Goal: Task Accomplishment & Management: Manage account settings

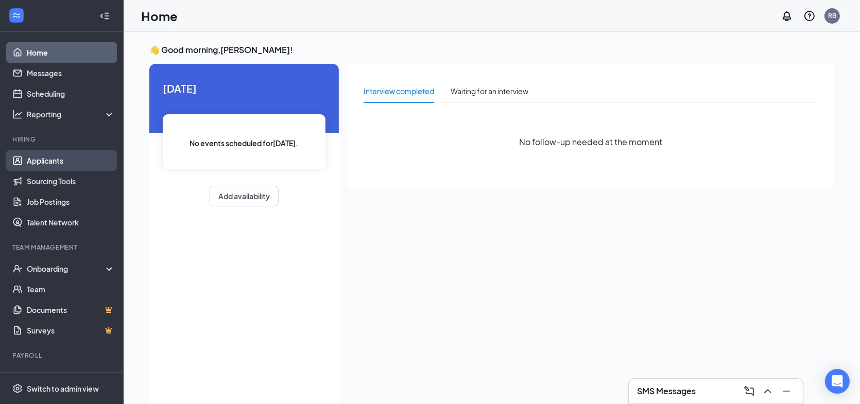
click at [61, 166] on link "Applicants" at bounding box center [71, 160] width 88 height 21
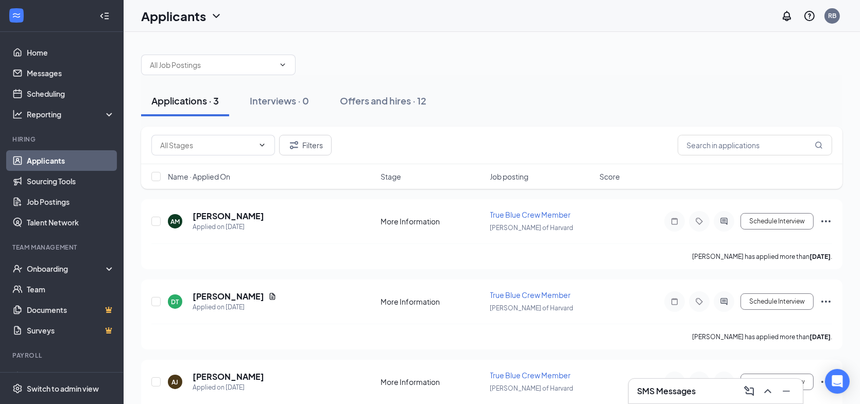
scroll to position [36, 0]
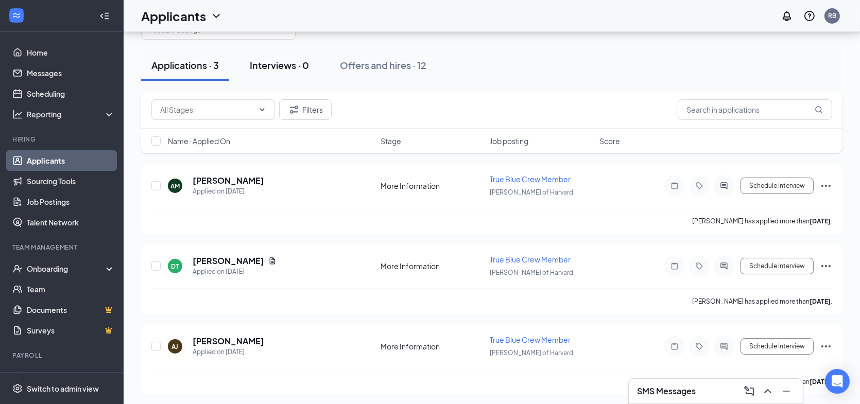
click at [274, 66] on div "Interviews · 0" at bounding box center [279, 65] width 59 height 13
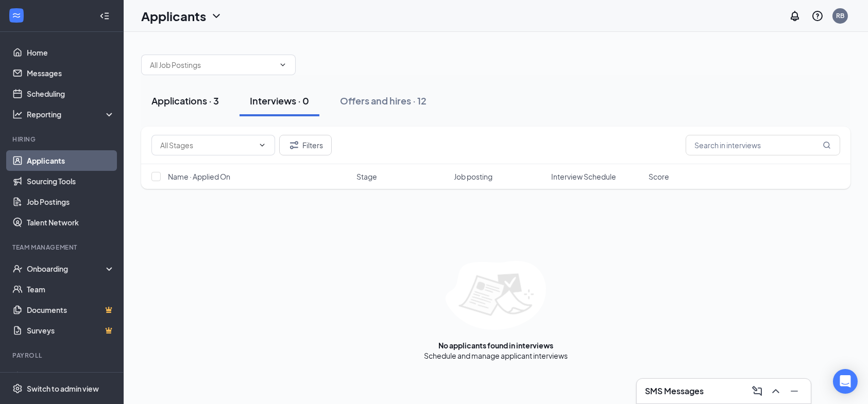
click at [184, 98] on div "Applications · 3" at bounding box center [184, 100] width 67 height 13
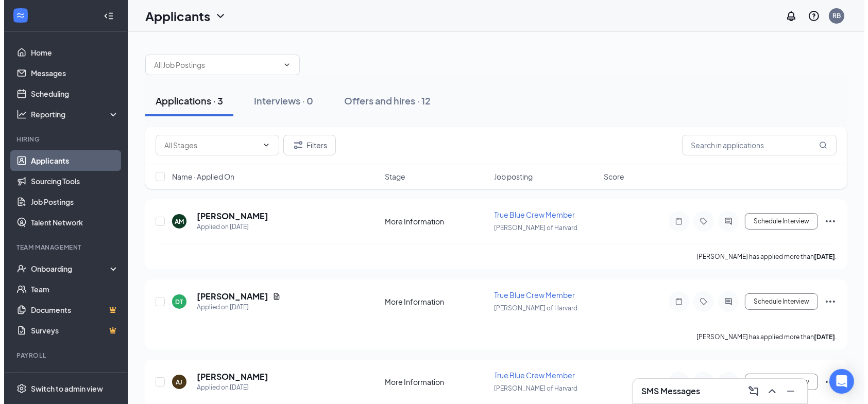
scroll to position [36, 0]
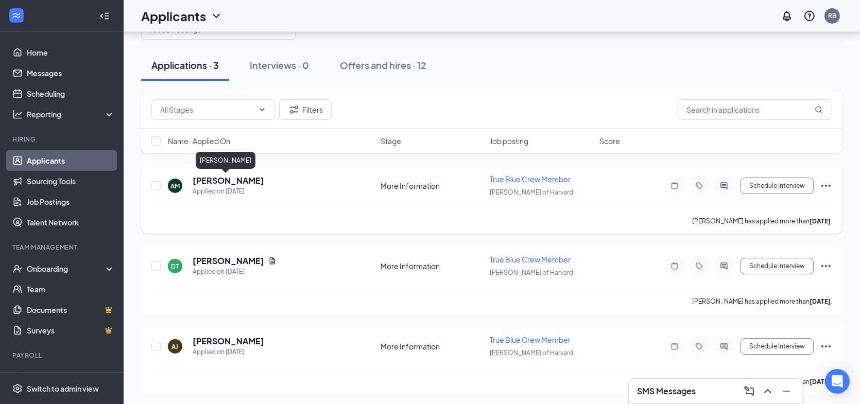
click at [210, 181] on h5 "[PERSON_NAME]" at bounding box center [229, 180] width 72 height 11
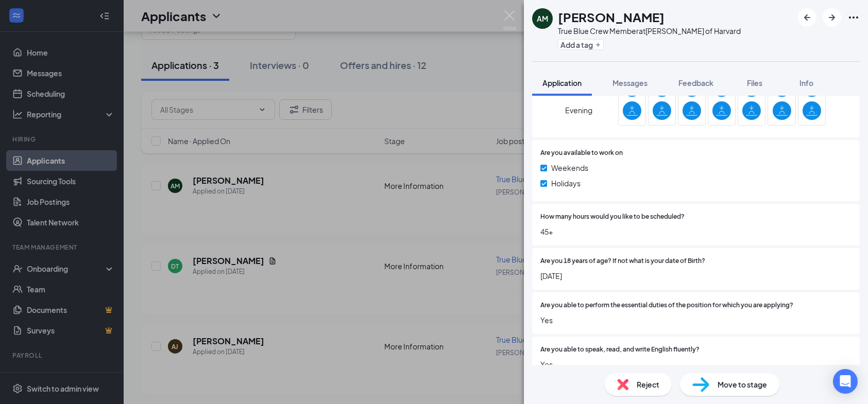
scroll to position [698, 0]
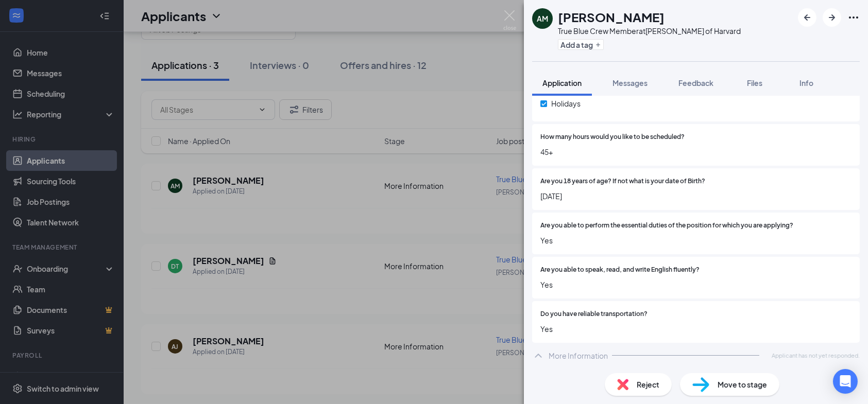
click at [718, 382] on span "Move to stage" at bounding box center [742, 384] width 49 height 11
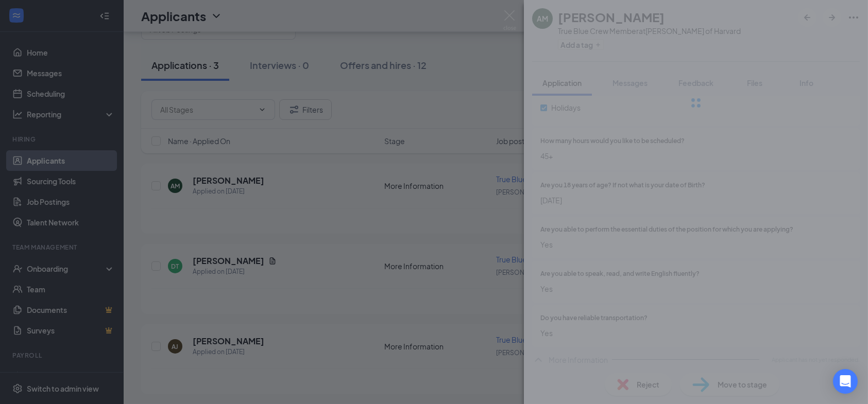
type input "On site Interview (next stage)"
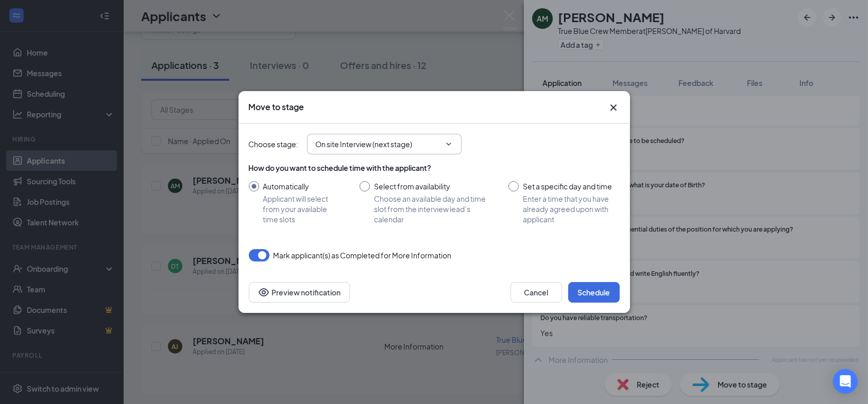
click at [450, 145] on icon "ChevronDown" at bounding box center [449, 144] width 8 height 8
click at [607, 290] on button "Schedule" at bounding box center [594, 292] width 52 height 21
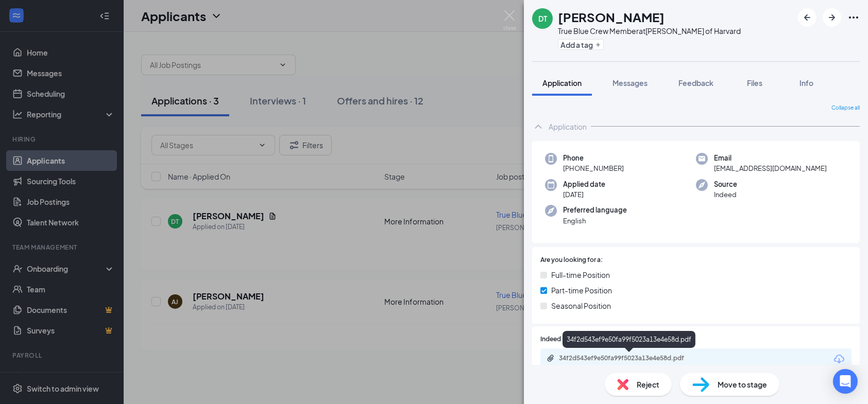
click at [596, 357] on div "34f2d543ef9e50fa99f5023a13e4e58d.pdf" at bounding box center [631, 358] width 144 height 8
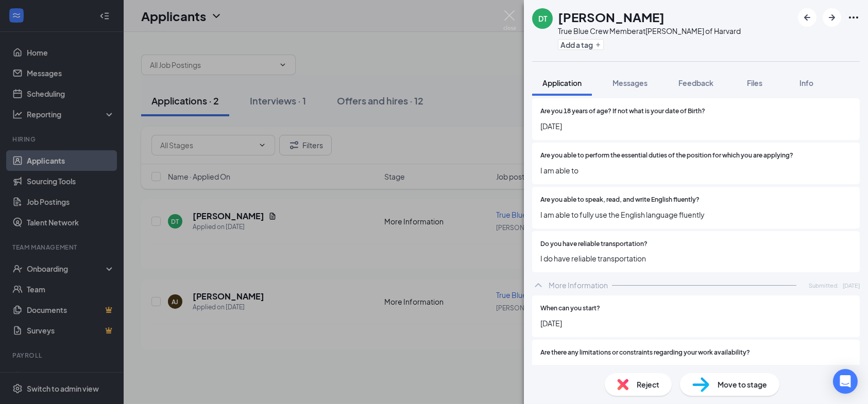
scroll to position [887, 0]
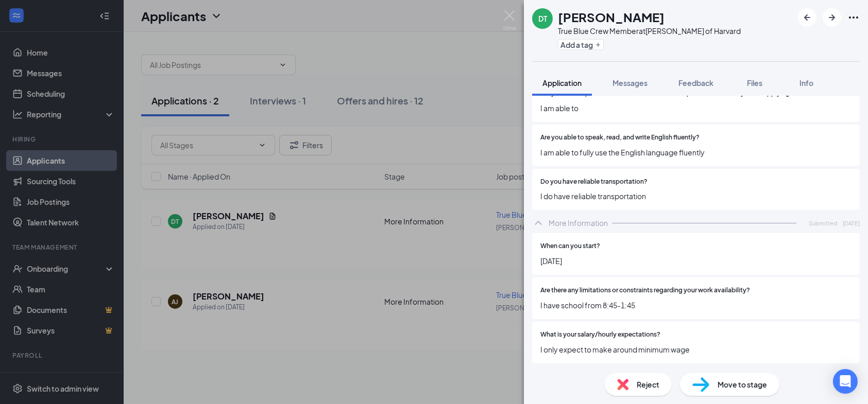
click at [719, 380] on span "Move to stage" at bounding box center [742, 384] width 49 height 11
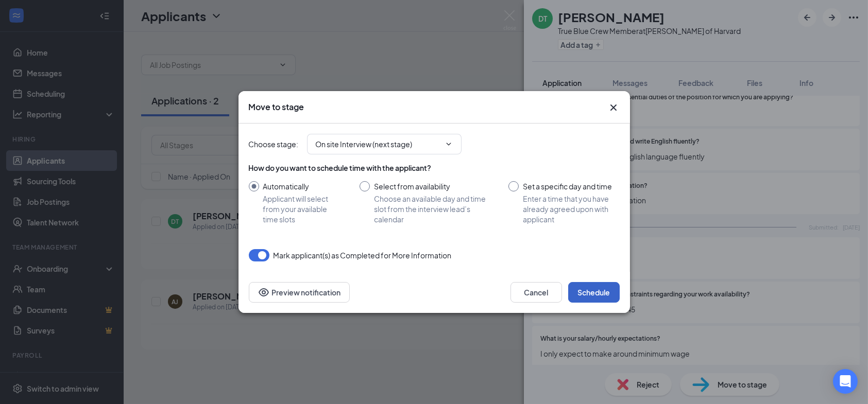
click at [578, 291] on button "Schedule" at bounding box center [594, 292] width 52 height 21
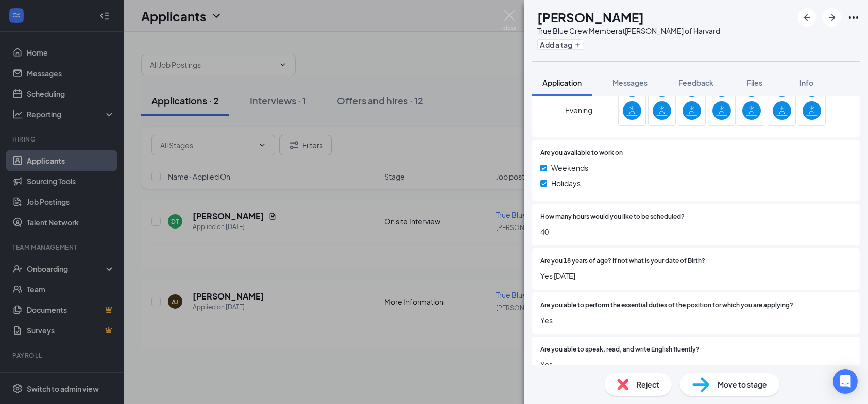
scroll to position [698, 0]
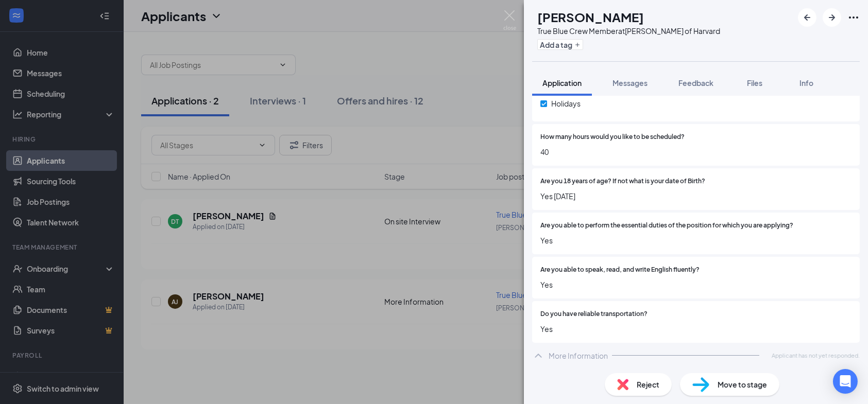
click at [704, 384] on img at bounding box center [701, 385] width 17 height 15
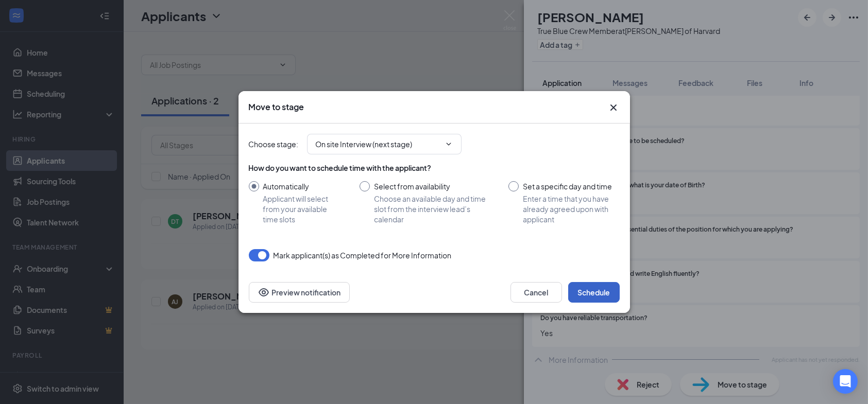
click at [596, 297] on button "Schedule" at bounding box center [594, 292] width 52 height 21
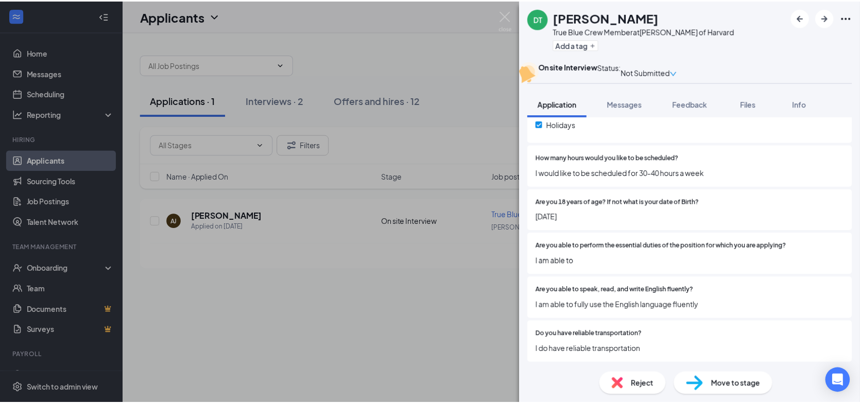
scroll to position [754, 0]
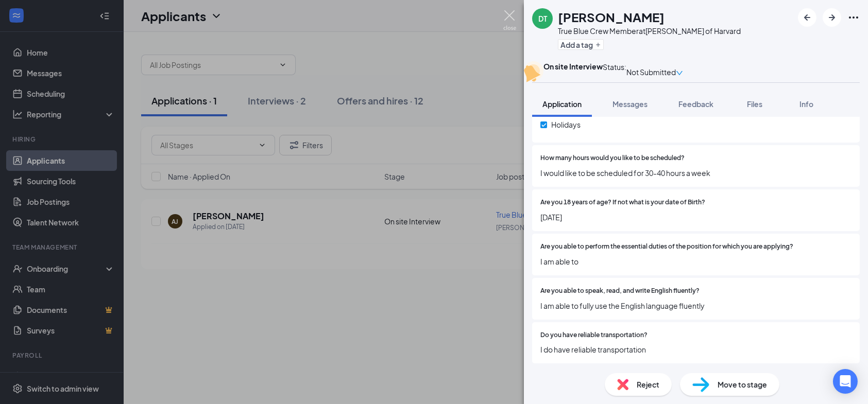
click at [508, 13] on img at bounding box center [509, 20] width 13 height 20
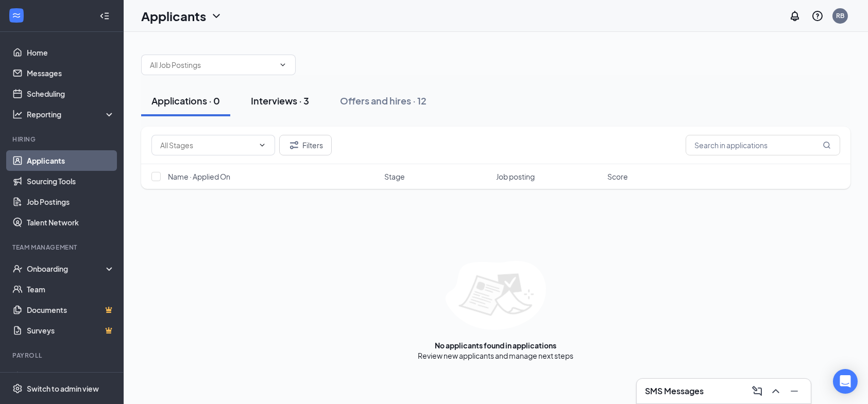
click at [286, 96] on div "Interviews · 3" at bounding box center [280, 100] width 58 height 13
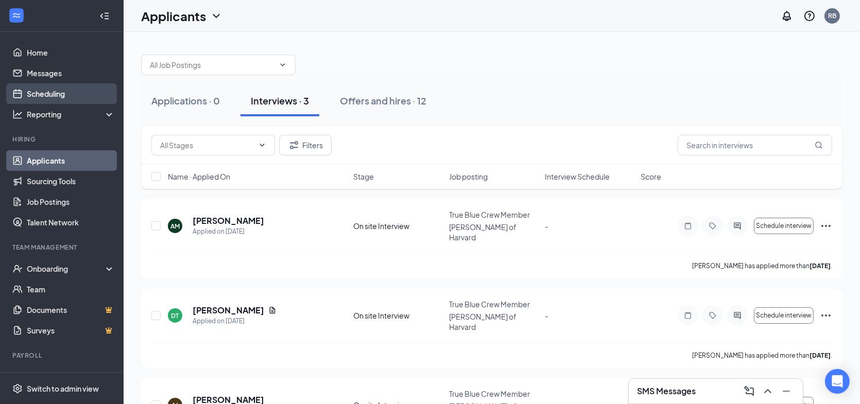
click at [44, 95] on link "Scheduling" at bounding box center [71, 93] width 88 height 21
